Goal: Transaction & Acquisition: Purchase product/service

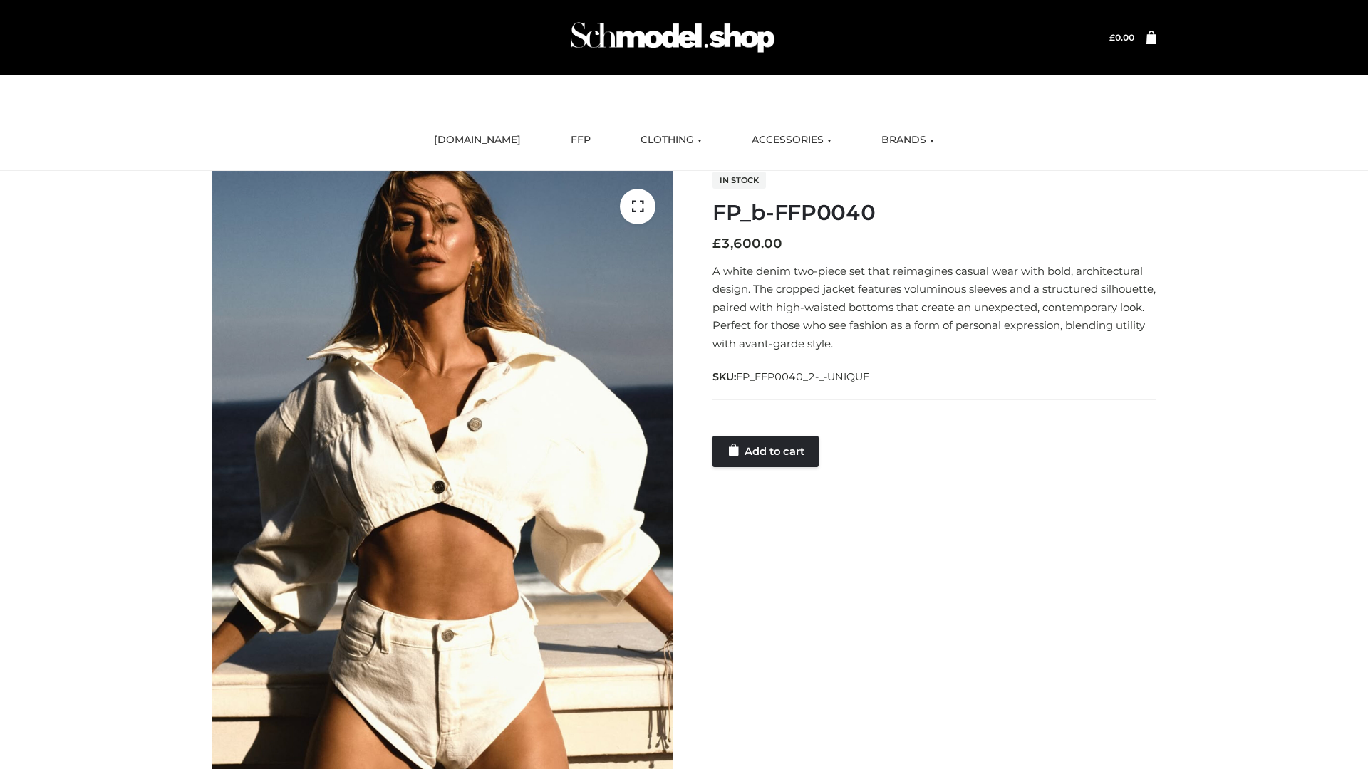
click at [766, 451] on link "Add to cart" at bounding box center [765, 451] width 106 height 31
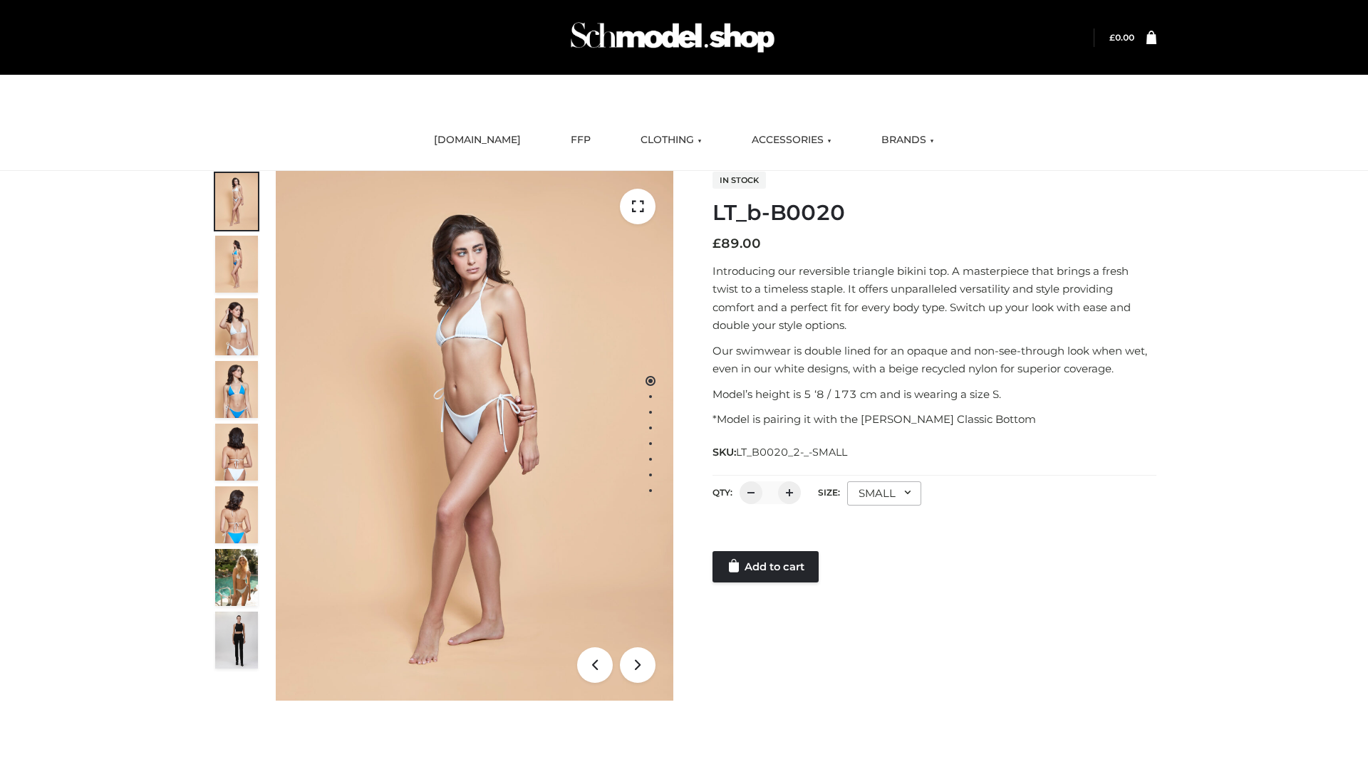
click at [766, 567] on link "Add to cart" at bounding box center [765, 566] width 106 height 31
